Goal: Check status: Check status

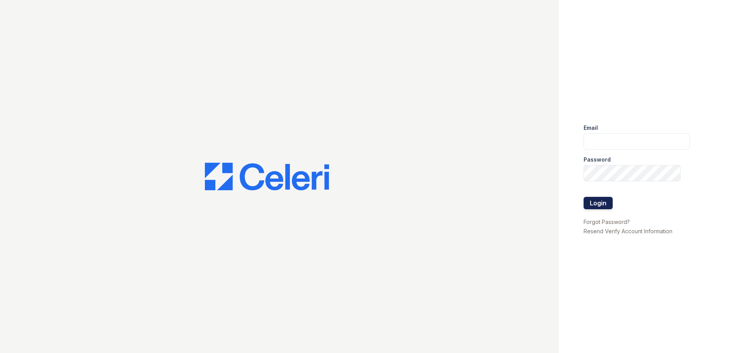
type input "sdunkin@mmgmgt.com"
click at [604, 206] on button "Login" at bounding box center [597, 203] width 29 height 12
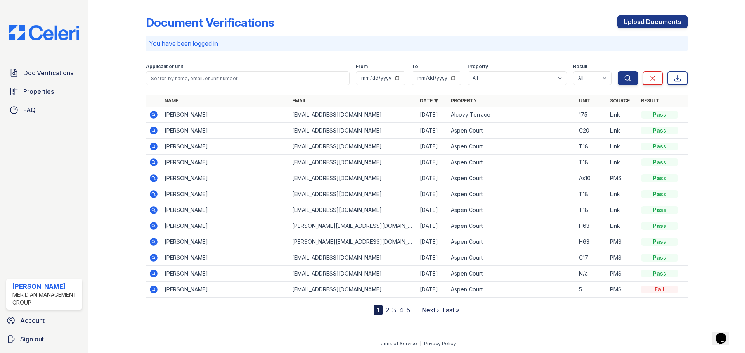
click at [154, 114] on icon at bounding box center [153, 114] width 9 height 9
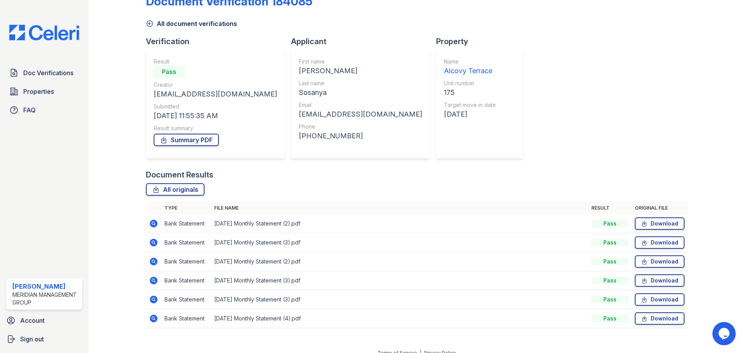
scroll to position [31, 0]
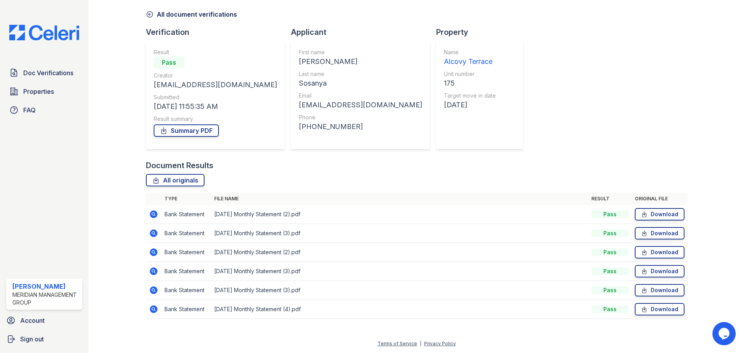
click at [152, 214] on icon at bounding box center [153, 214] width 2 height 2
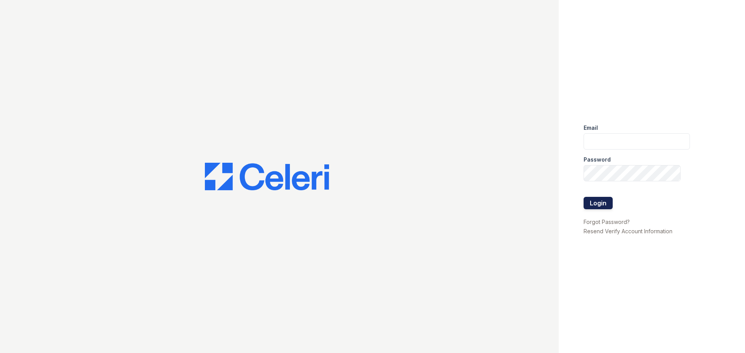
type input "sdunkin@mmgmgt.com"
click at [594, 204] on button "Login" at bounding box center [597, 203] width 29 height 12
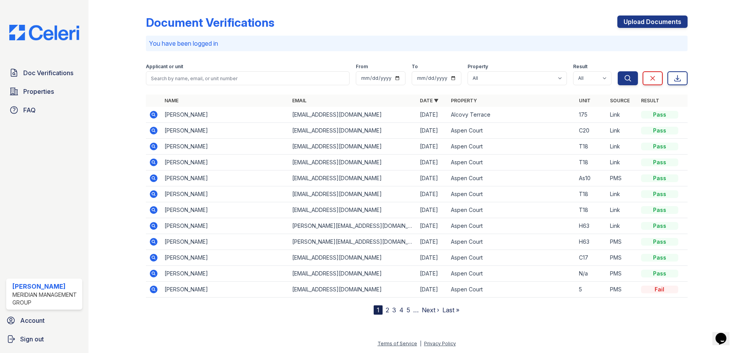
click at [151, 115] on icon at bounding box center [154, 115] width 8 height 8
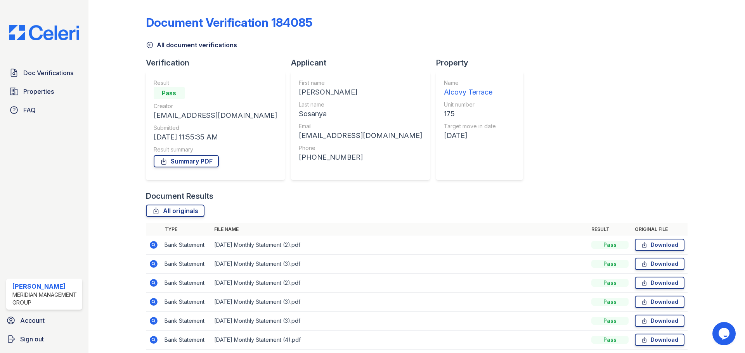
click at [151, 245] on icon at bounding box center [153, 245] width 9 height 9
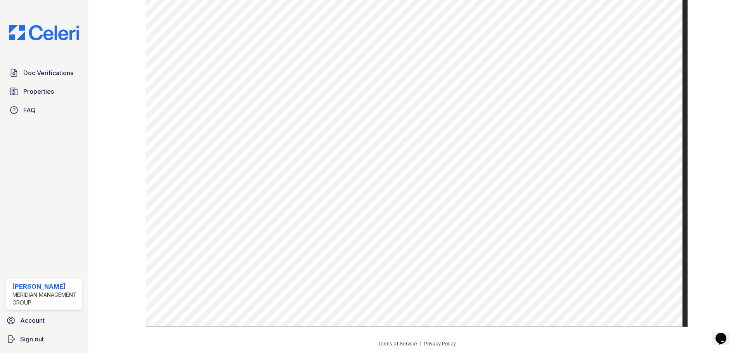
scroll to position [417, 0]
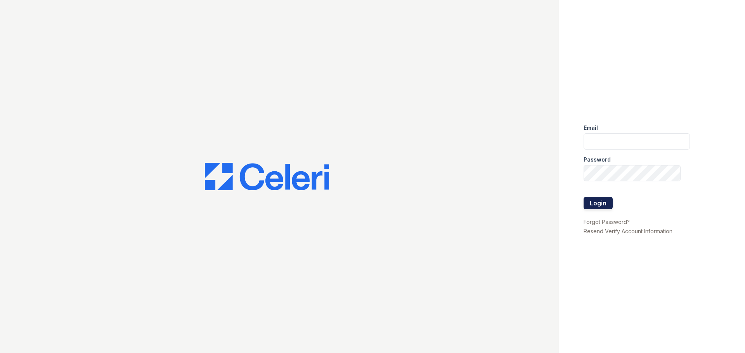
type input "sdunkin@mmgmgt.com"
click at [598, 200] on button "Login" at bounding box center [597, 203] width 29 height 12
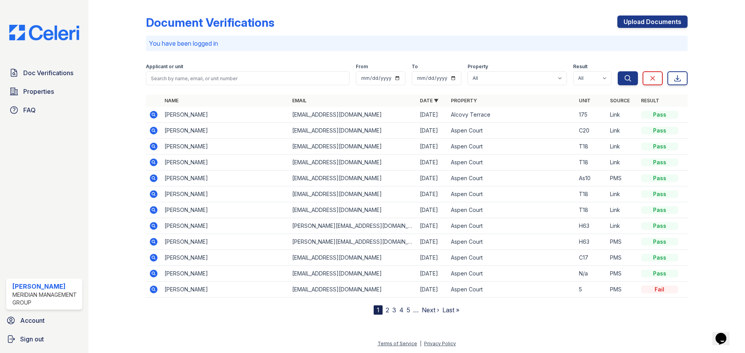
click at [152, 114] on icon at bounding box center [153, 114] width 2 height 2
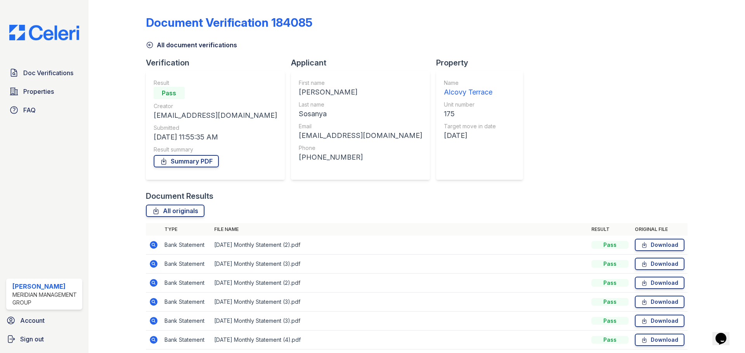
scroll to position [31, 0]
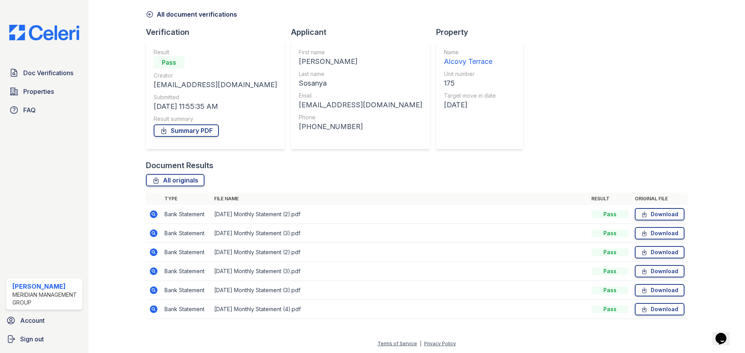
click at [154, 308] on icon at bounding box center [154, 310] width 8 height 8
